Goal: Find specific page/section: Find specific page/section

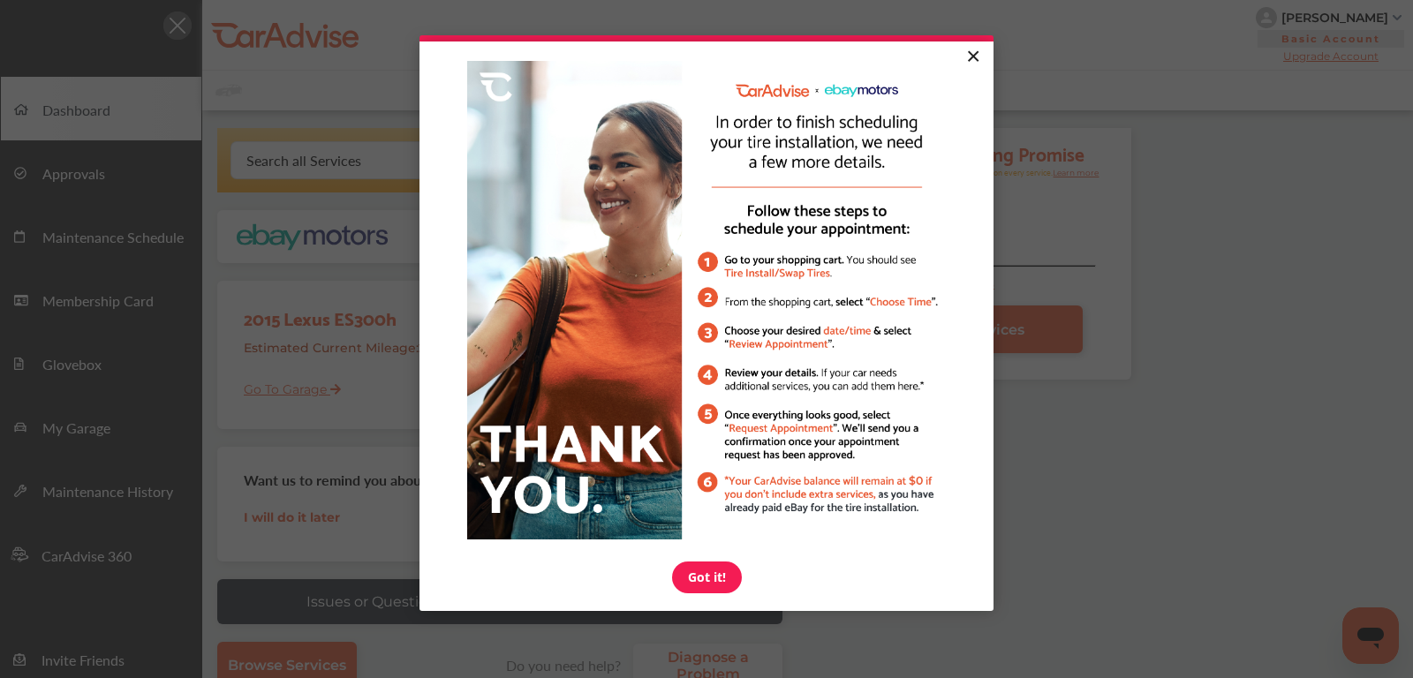
click at [974, 50] on link "×" at bounding box center [972, 58] width 31 height 32
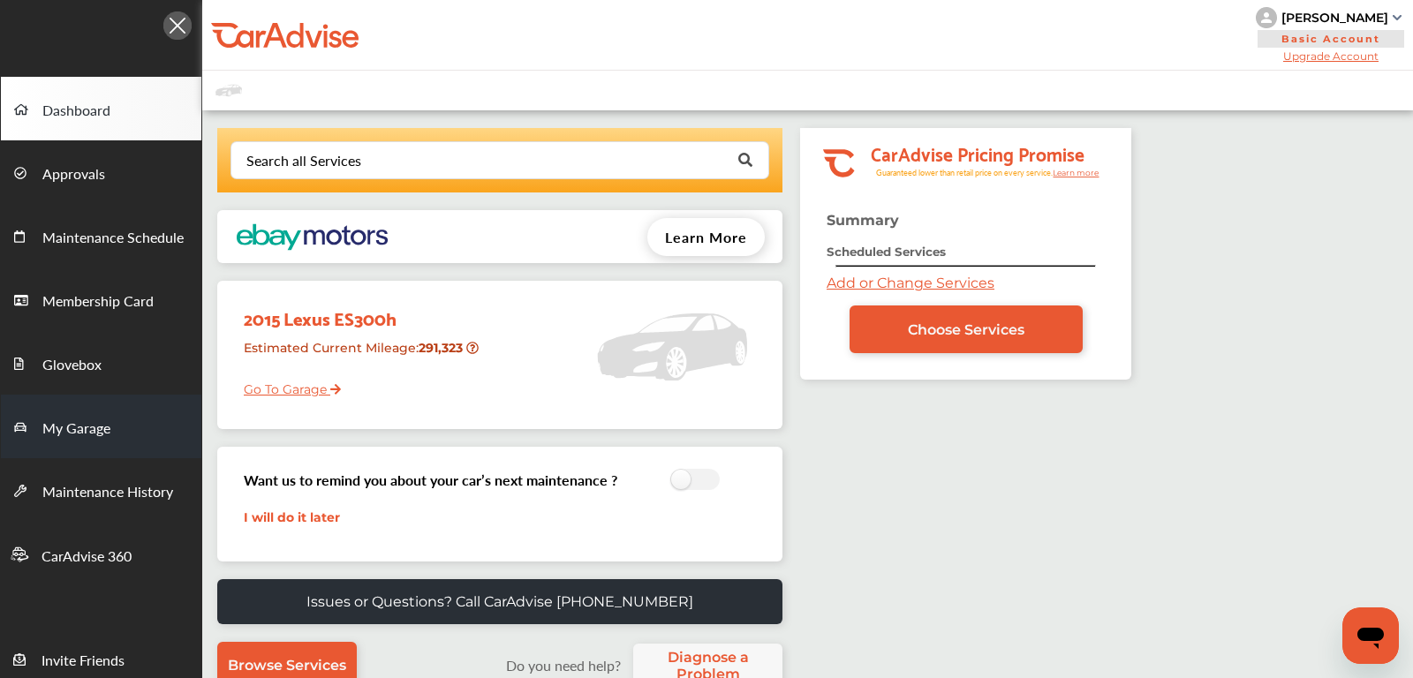
click at [70, 430] on span "My Garage" at bounding box center [76, 429] width 68 height 23
click at [117, 426] on link "My Garage" at bounding box center [101, 427] width 200 height 64
